Goal: Task Accomplishment & Management: Manage account settings

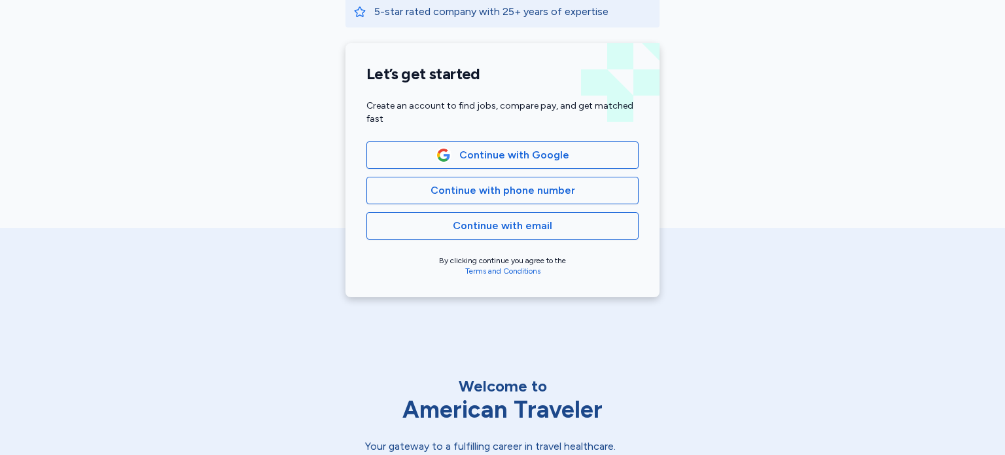
scroll to position [276, 0]
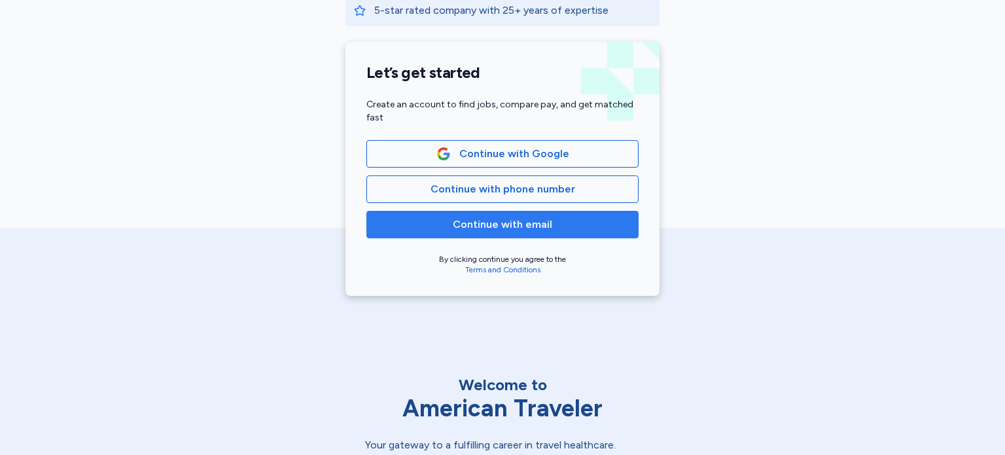
click at [497, 229] on span "Continue with email" at bounding box center [502, 225] width 99 height 16
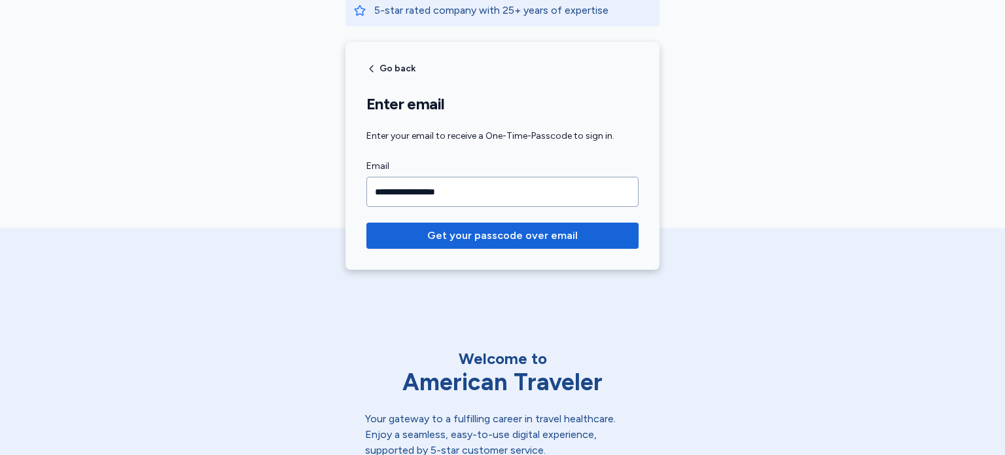
type input "**********"
click at [497, 229] on span "Get your passcode over email" at bounding box center [502, 236] width 151 height 16
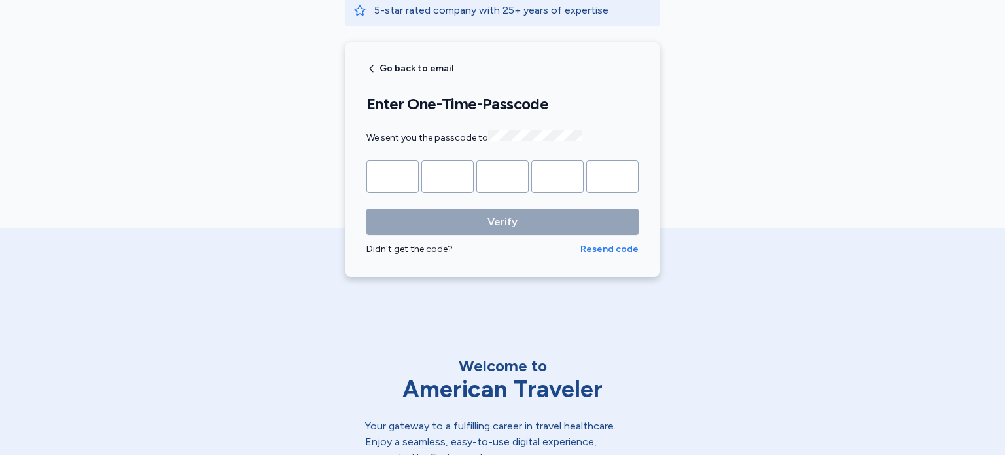
click at [607, 251] on span "Resend code" at bounding box center [609, 249] width 58 height 13
click at [400, 175] on input "Please enter OTP character 1" at bounding box center [392, 176] width 52 height 33
type input "*"
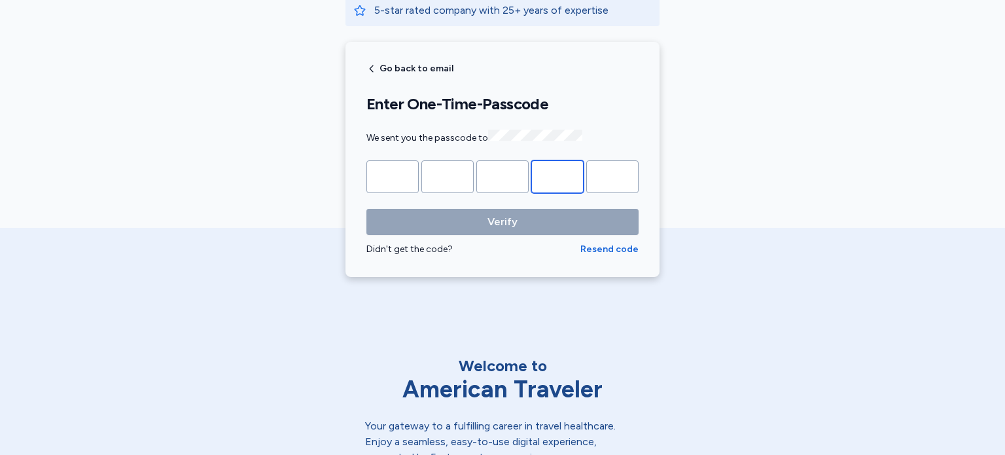
type input "*"
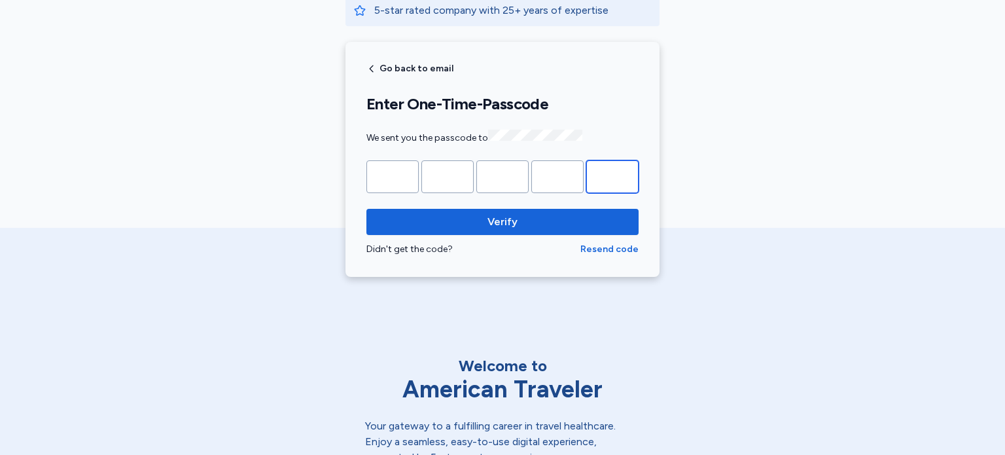
type input "*"
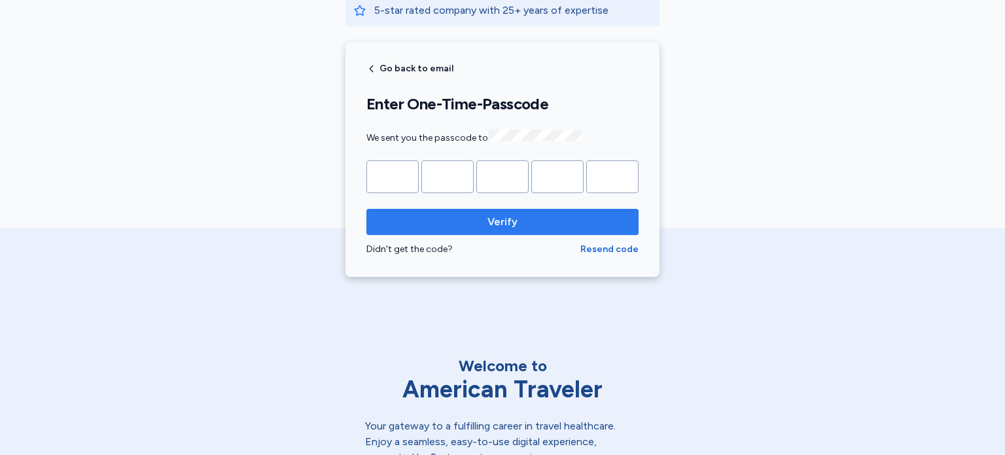
click at [511, 214] on span "Verify" at bounding box center [503, 222] width 30 height 16
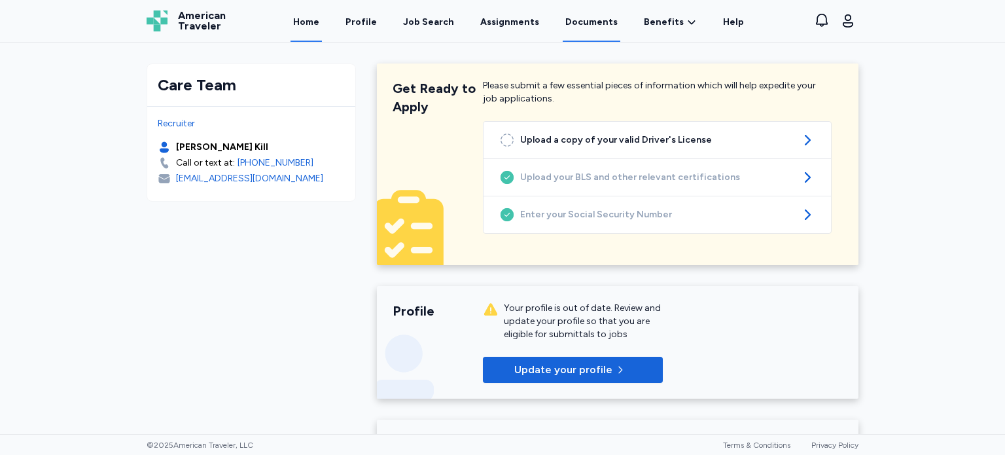
click at [586, 26] on link "Documents" at bounding box center [592, 21] width 58 height 41
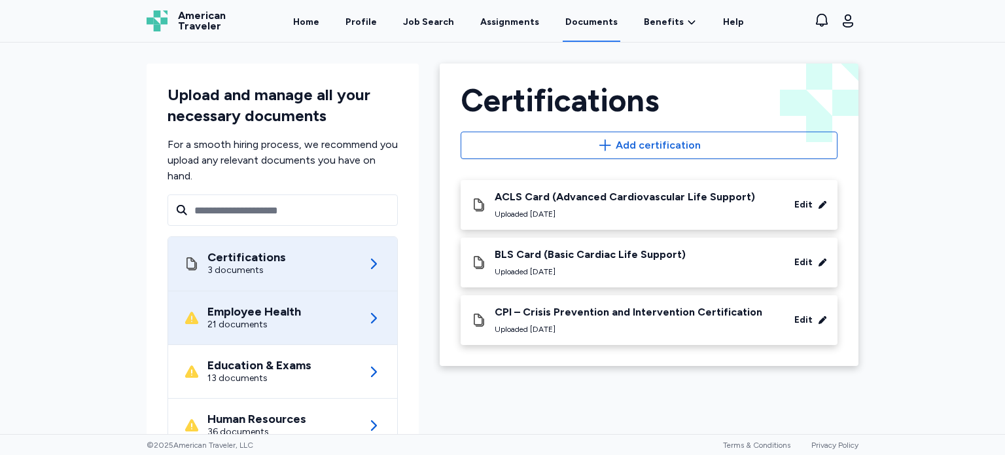
click at [276, 337] on div "Employee Health 21 documents" at bounding box center [283, 317] width 198 height 53
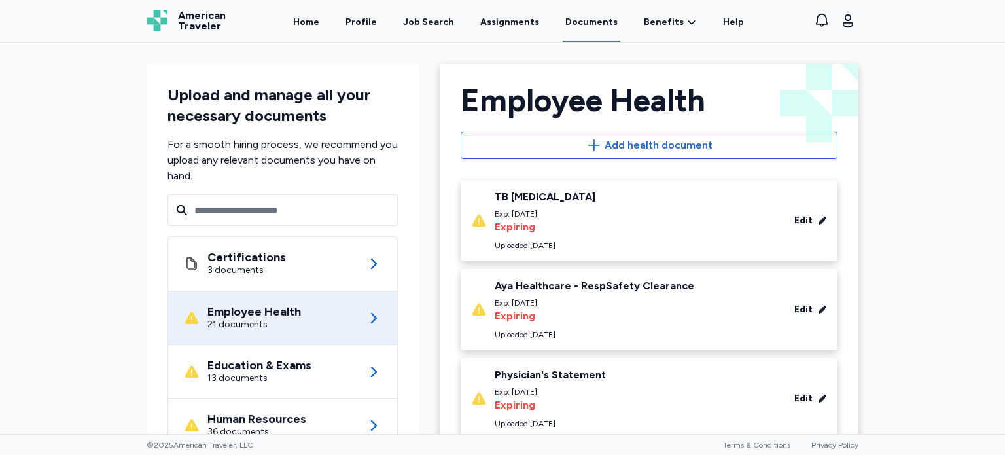
click at [541, 195] on div "TB [MEDICAL_DATA]" at bounding box center [545, 196] width 101 height 13
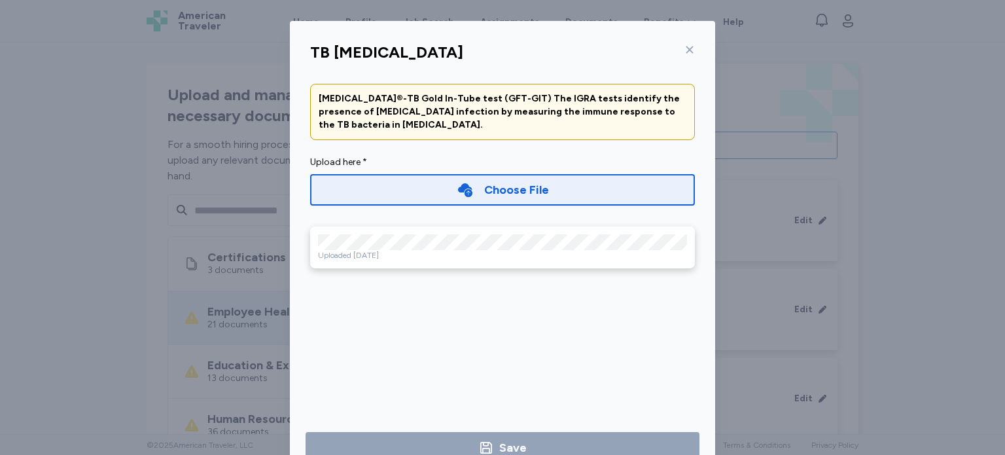
click at [684, 53] on icon at bounding box center [689, 49] width 10 height 10
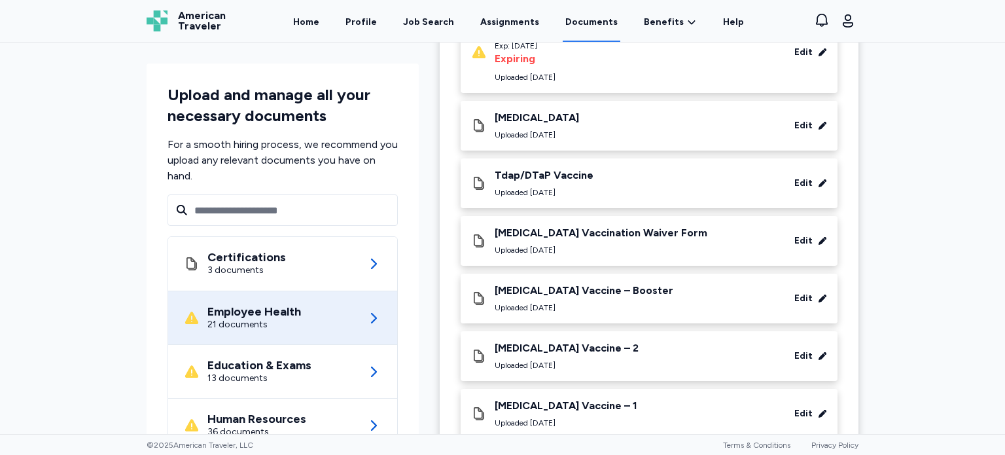
scroll to position [705, 0]
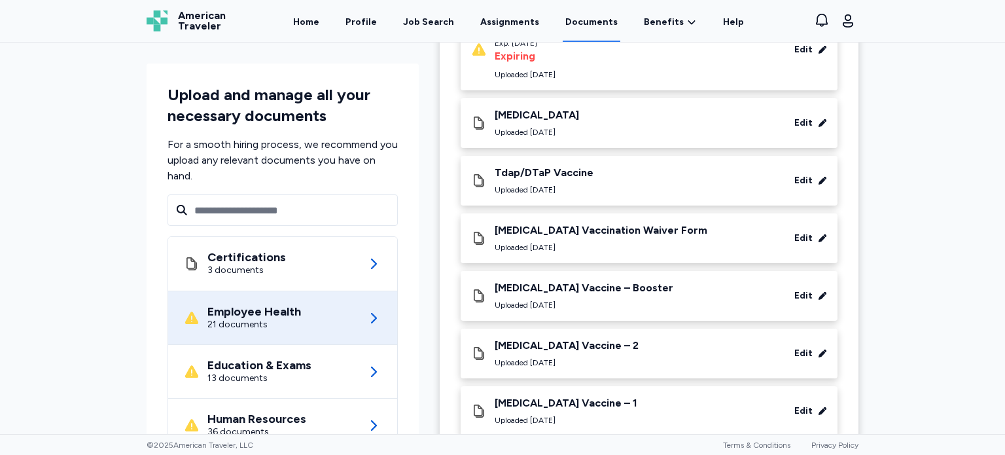
click at [736, 180] on div "Tdap/DTaP Vaccine Uploaded [DATE] Edit" at bounding box center [649, 180] width 356 height 29
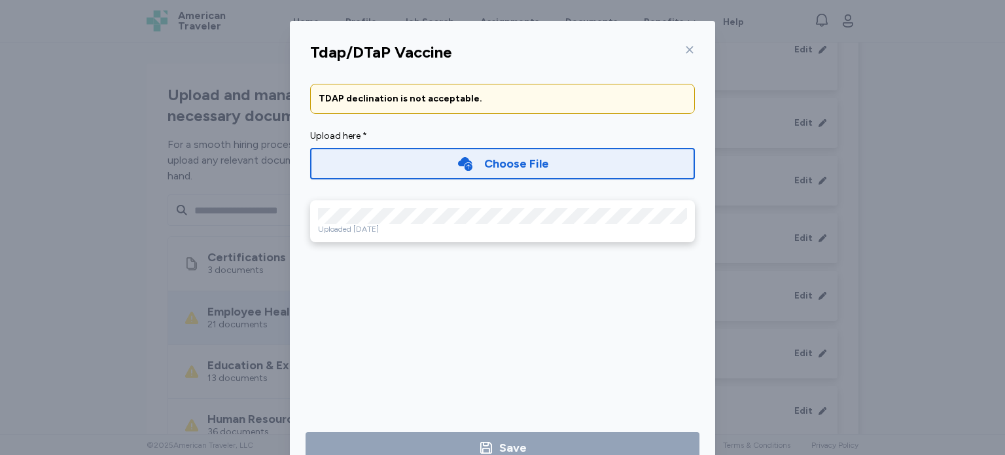
click at [684, 50] on icon at bounding box center [689, 49] width 10 height 10
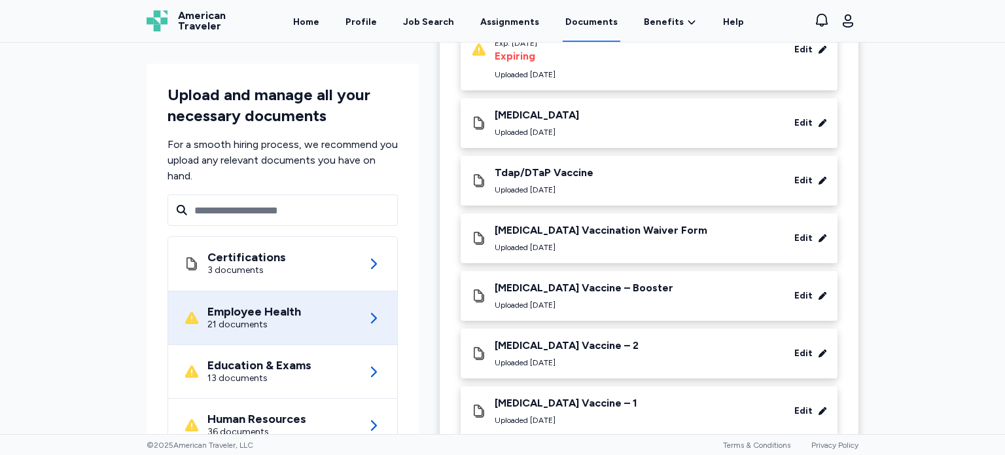
click at [686, 289] on div "[MEDICAL_DATA] Vaccine – Booster Uploaded [DATE] Edit" at bounding box center [649, 295] width 356 height 29
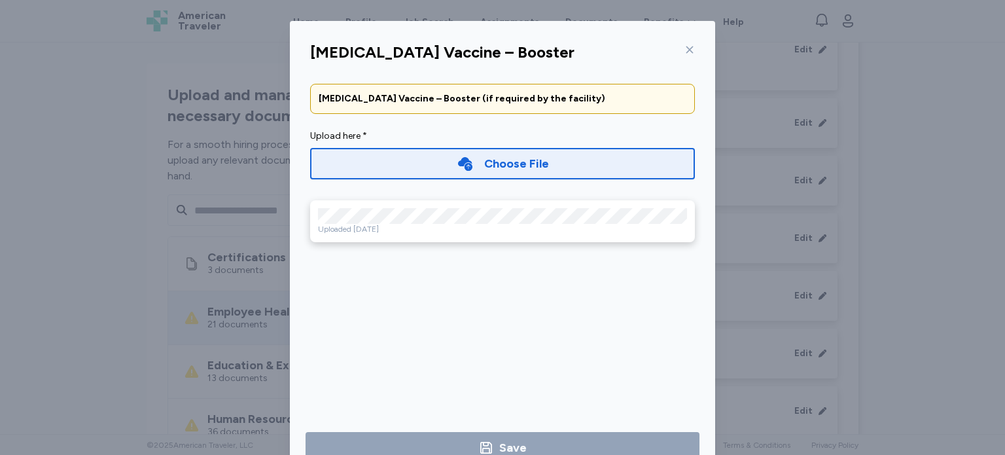
click at [686, 50] on icon at bounding box center [689, 49] width 7 height 7
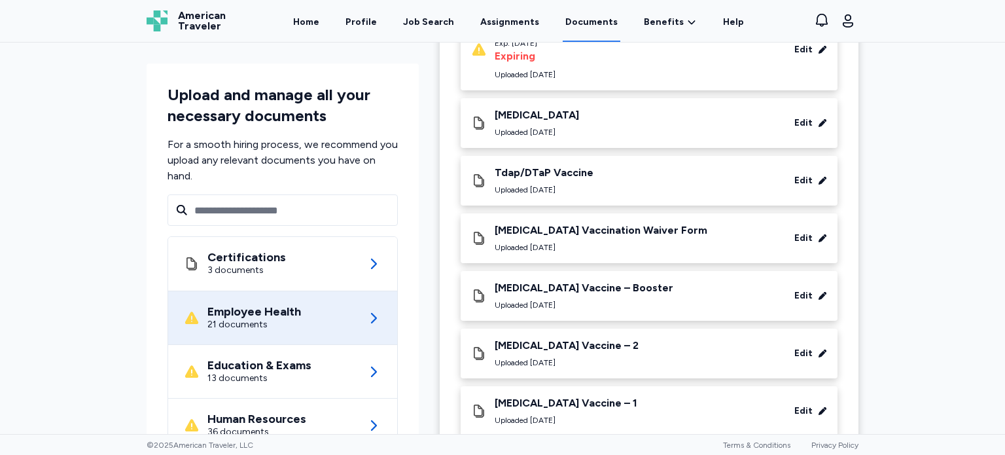
click at [575, 347] on div "[MEDICAL_DATA] Vaccine – 2" at bounding box center [567, 345] width 144 height 13
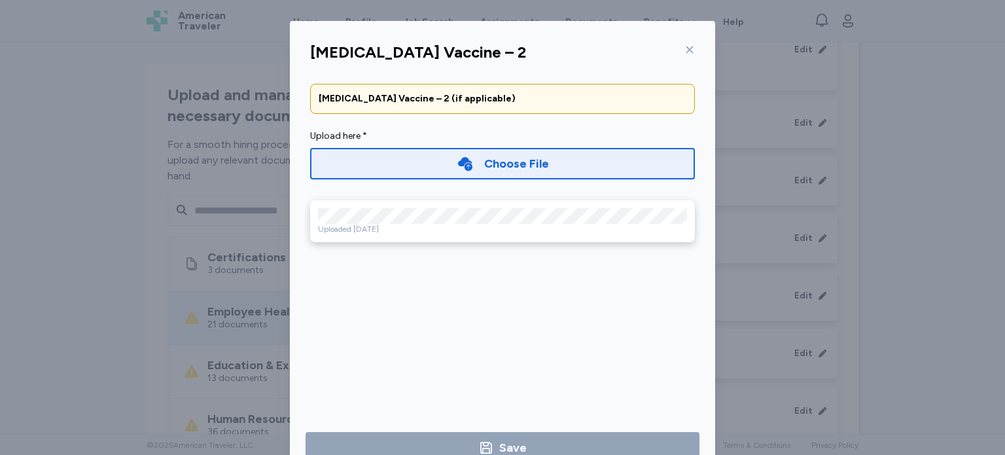
click at [684, 46] on icon at bounding box center [689, 49] width 10 height 10
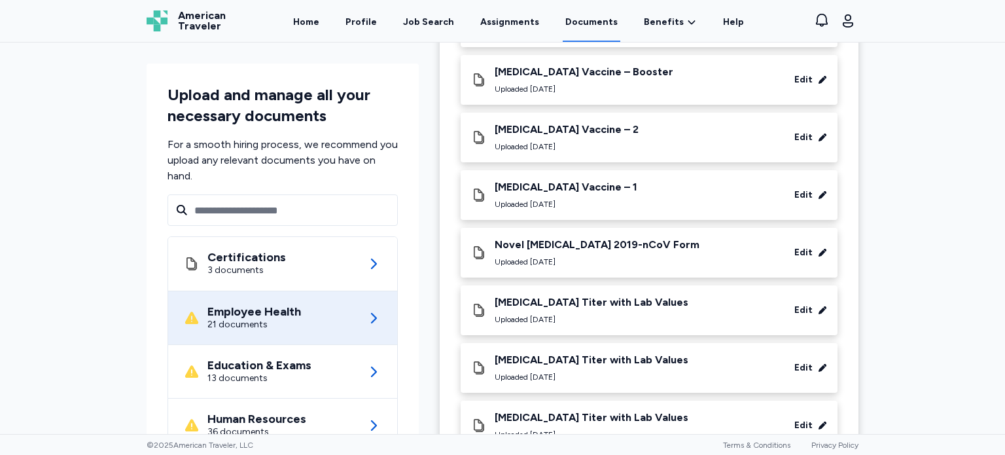
scroll to position [927, 0]
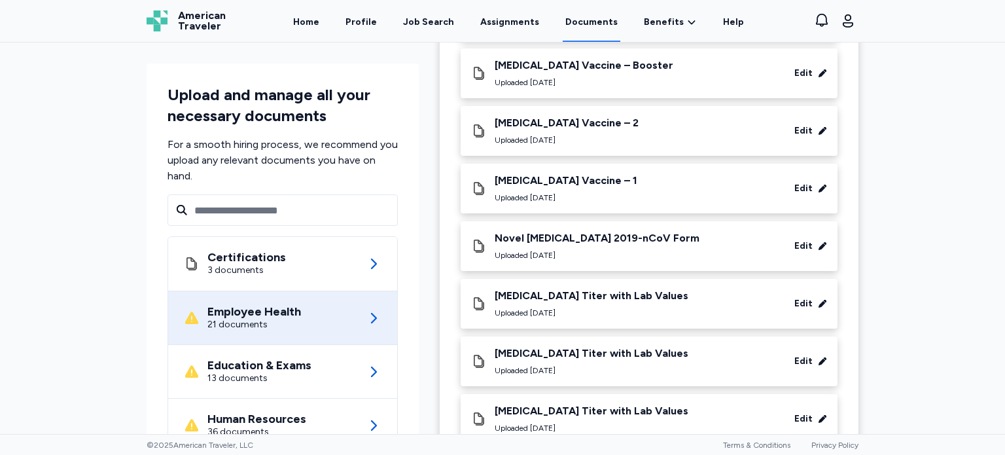
click at [572, 251] on div "Uploaded [DATE]" at bounding box center [597, 255] width 205 height 10
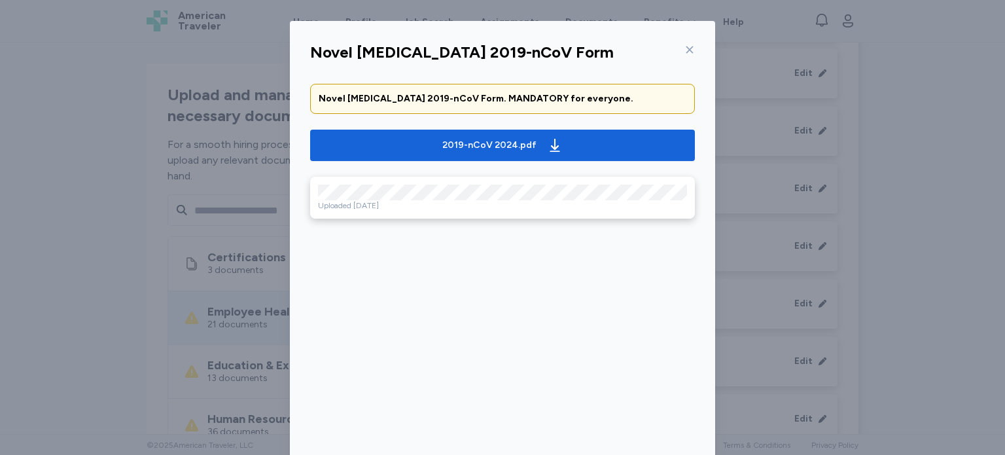
click at [686, 44] on div at bounding box center [687, 49] width 16 height 21
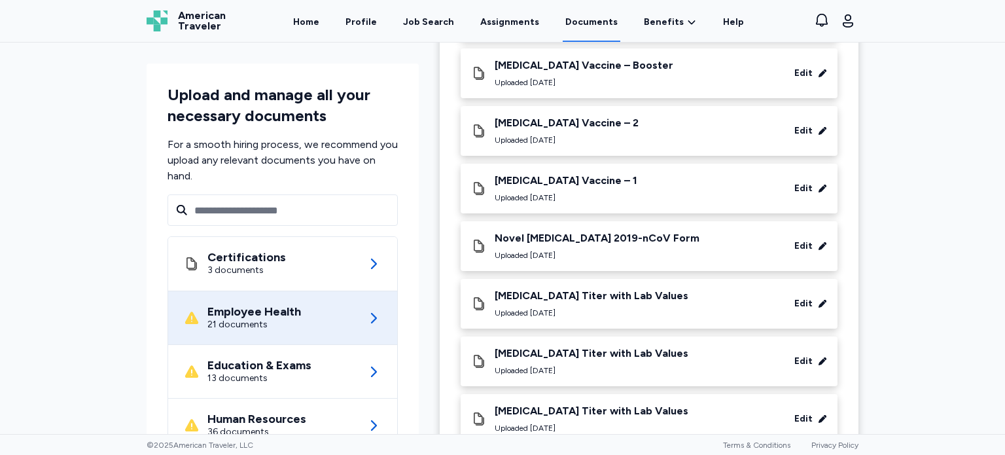
click at [686, 44] on div "Add health document We recommend you provide your most recent: TB-PPD [MEDICAL_…" at bounding box center [502, 250] width 404 height 435
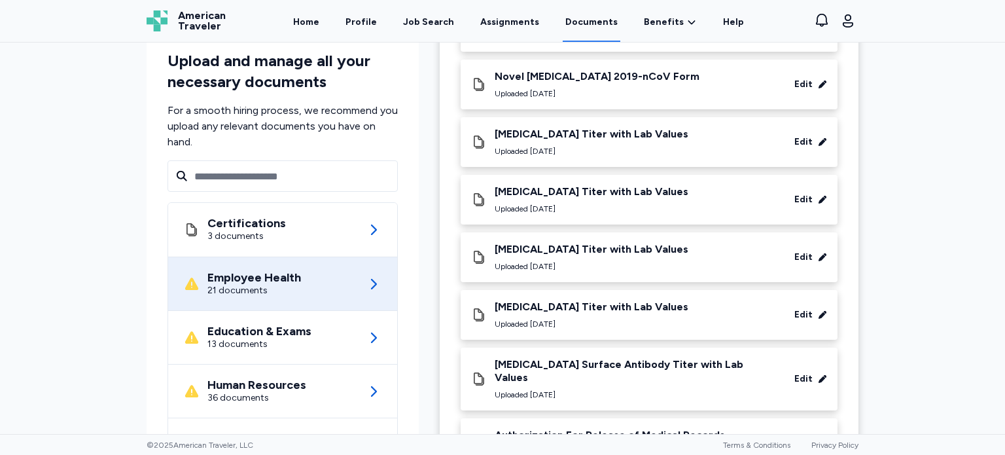
scroll to position [1084, 0]
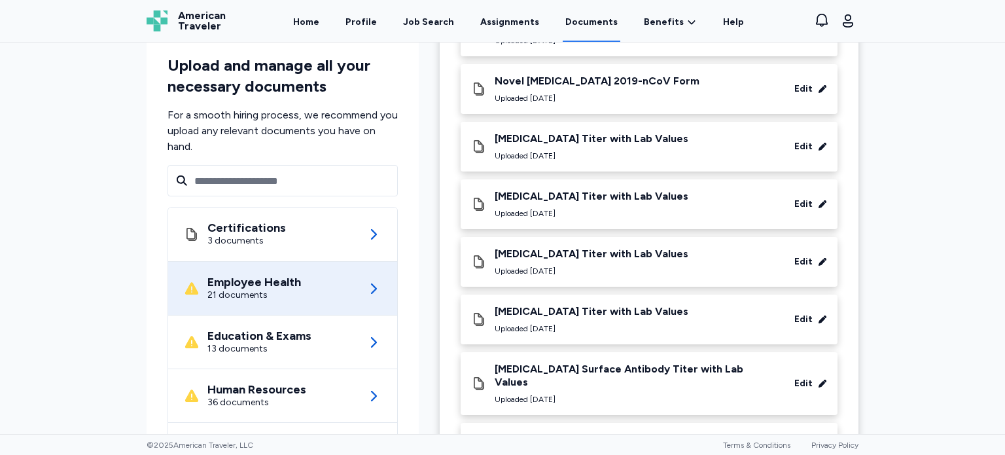
click at [583, 143] on div "[MEDICAL_DATA] Titer with Lab Values" at bounding box center [592, 138] width 194 height 13
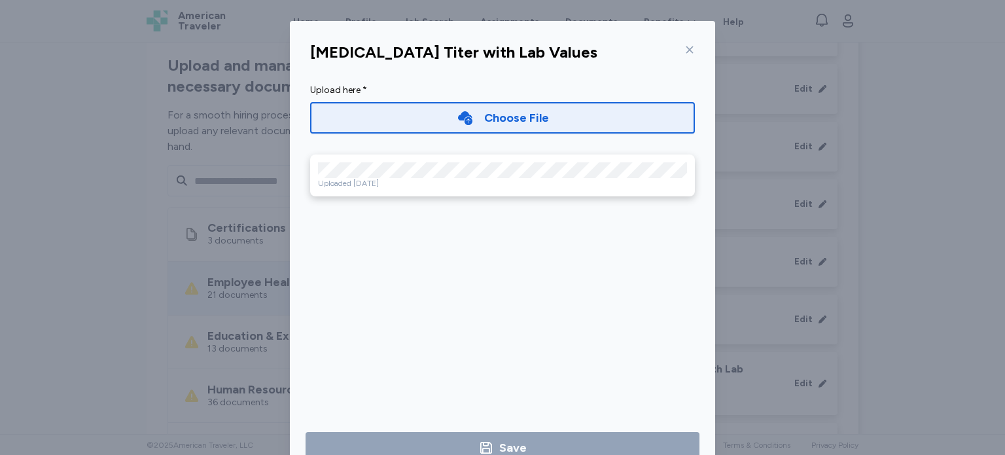
click at [686, 54] on icon at bounding box center [689, 49] width 10 height 10
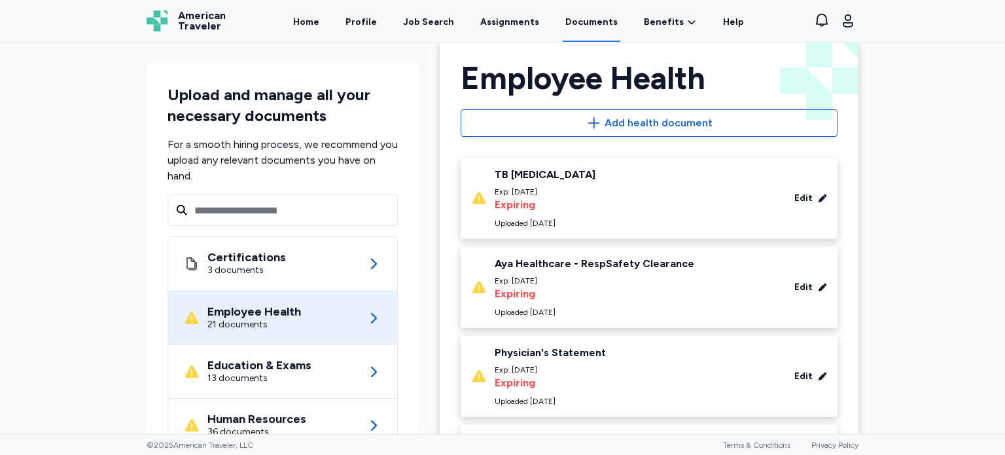
scroll to position [0, 0]
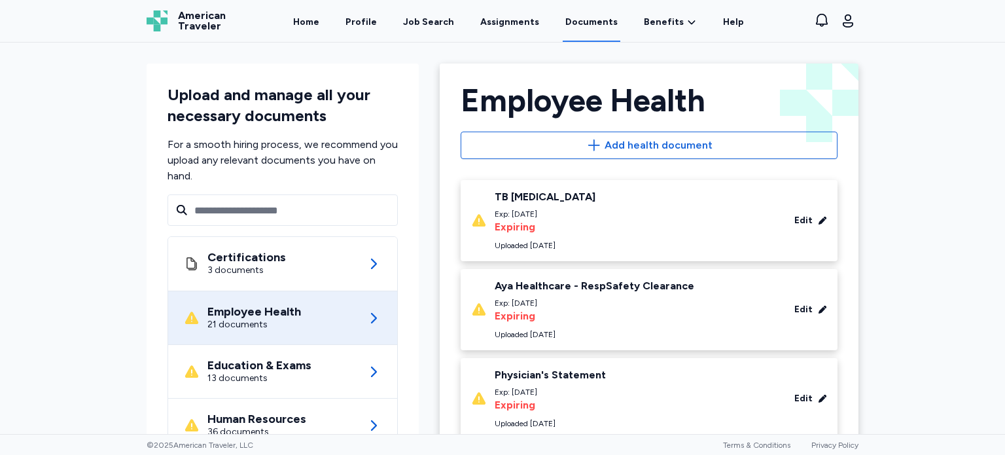
click at [556, 198] on div "TB [MEDICAL_DATA]" at bounding box center [545, 196] width 101 height 13
